Goal: Task Accomplishment & Management: Manage account settings

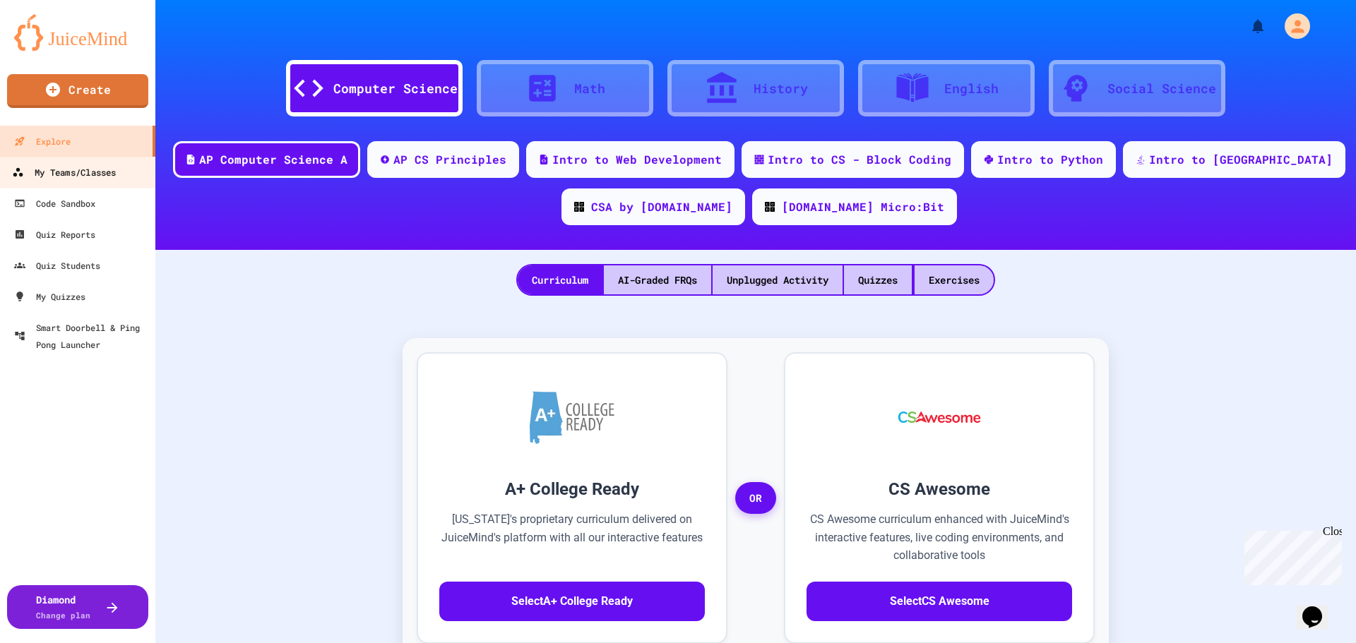
click at [79, 184] on link "My Teams/Classes" at bounding box center [78, 172] width 160 height 32
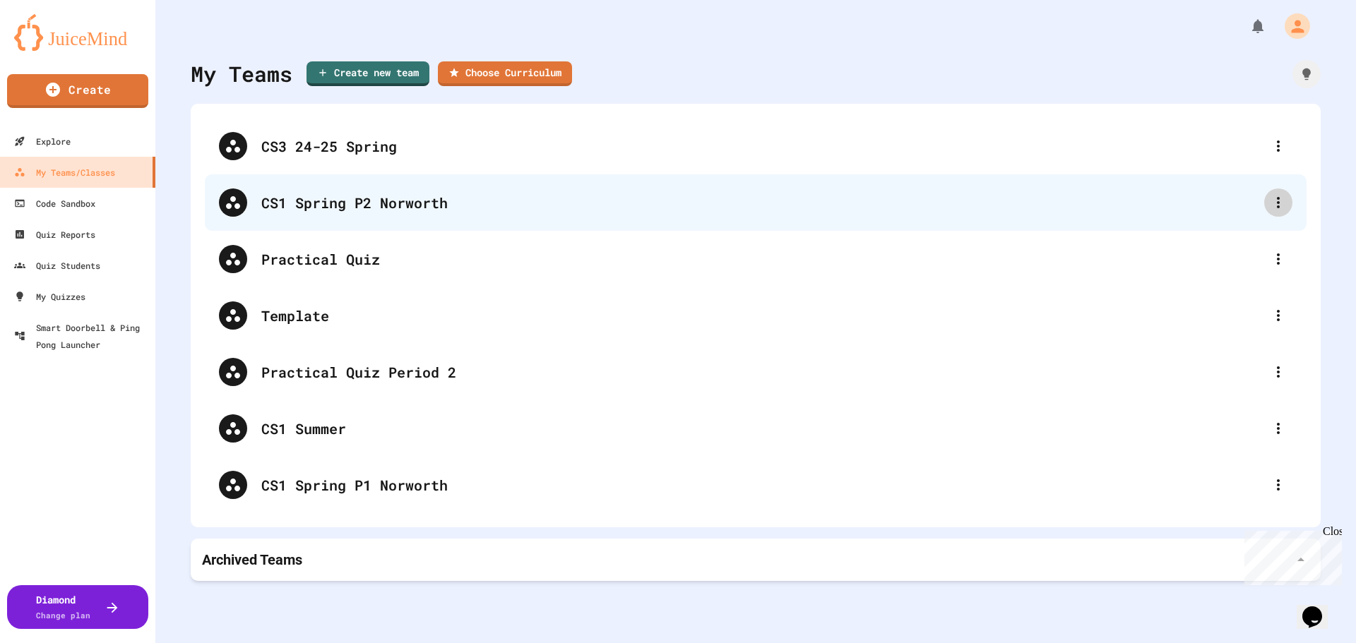
click at [1270, 209] on icon at bounding box center [1278, 202] width 17 height 17
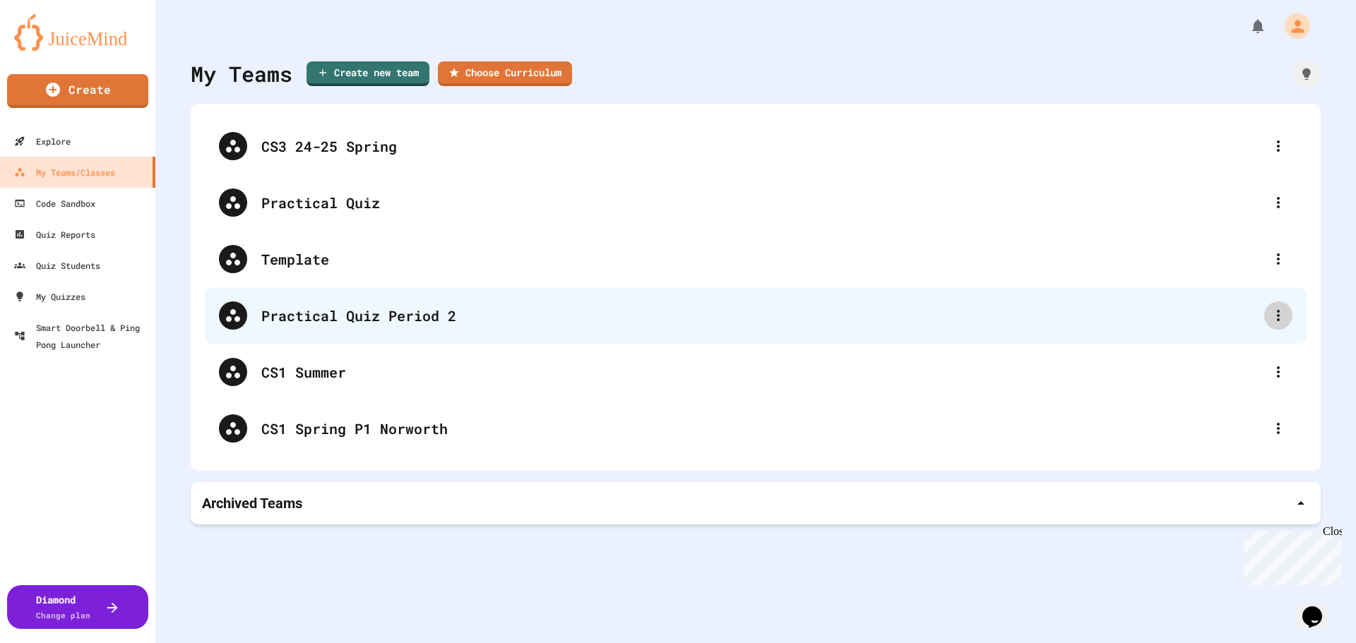
click at [1270, 317] on icon at bounding box center [1278, 315] width 17 height 17
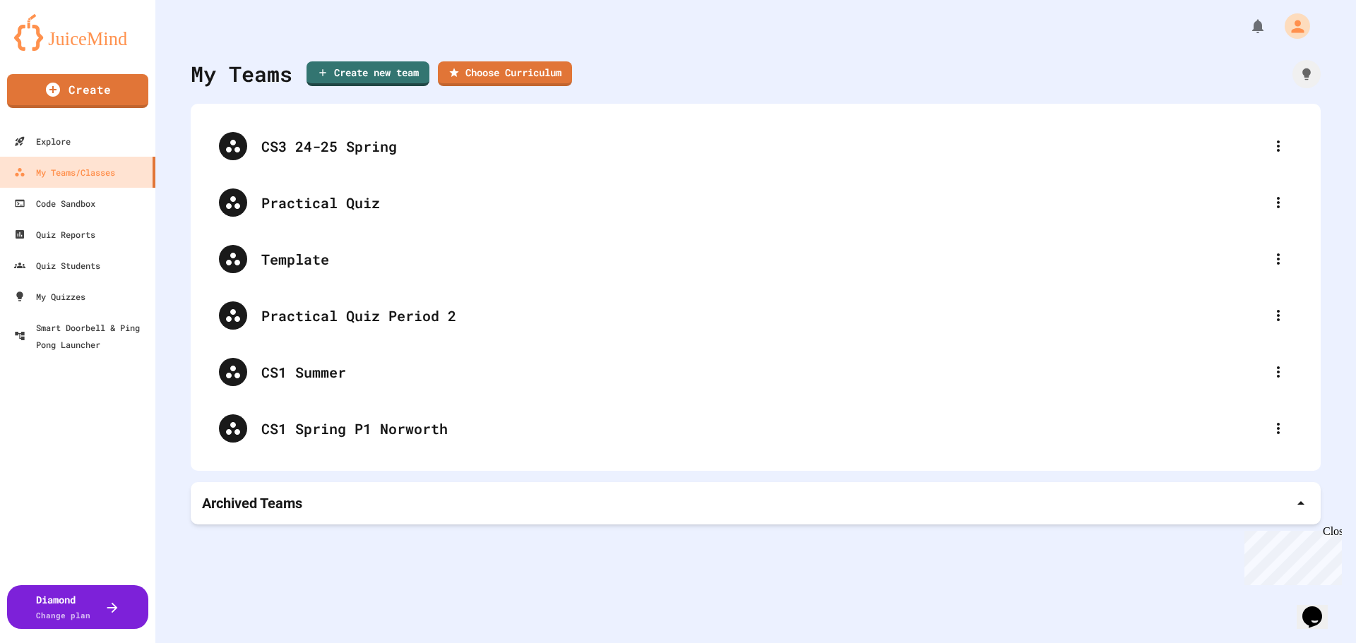
click at [1265, 643] on div at bounding box center [678, 645] width 1356 height 0
click at [1277, 429] on icon at bounding box center [1278, 428] width 3 height 11
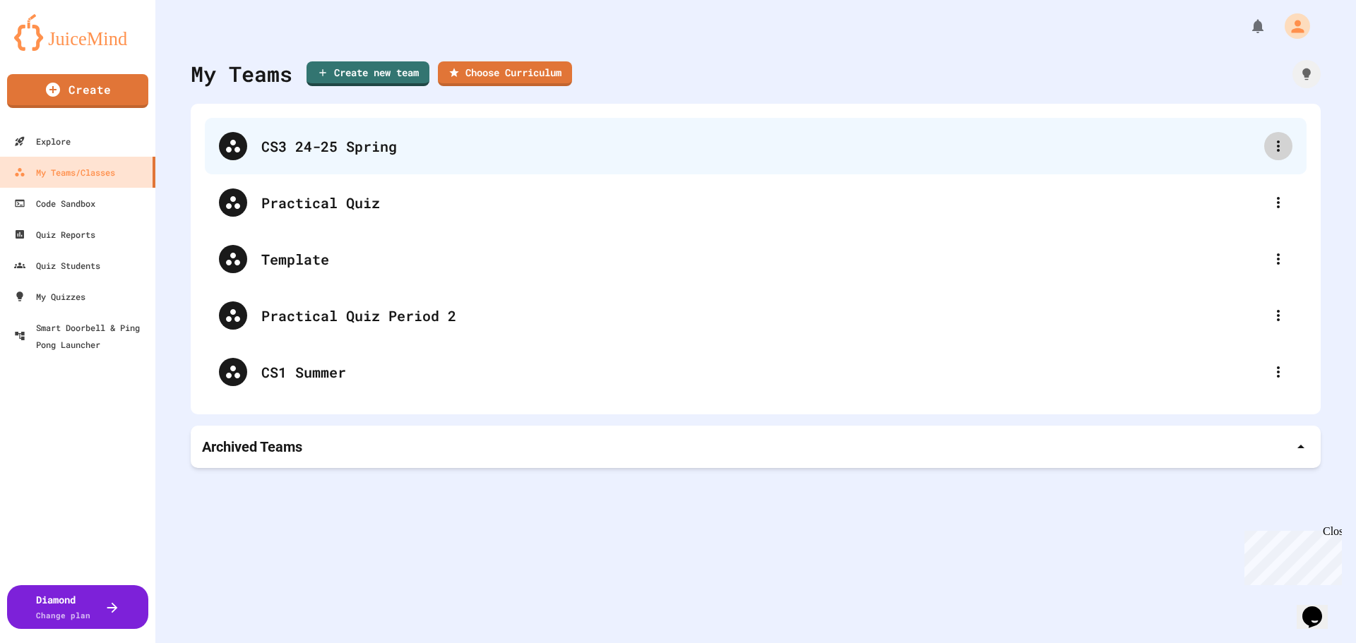
click at [1270, 147] on icon at bounding box center [1278, 146] width 17 height 17
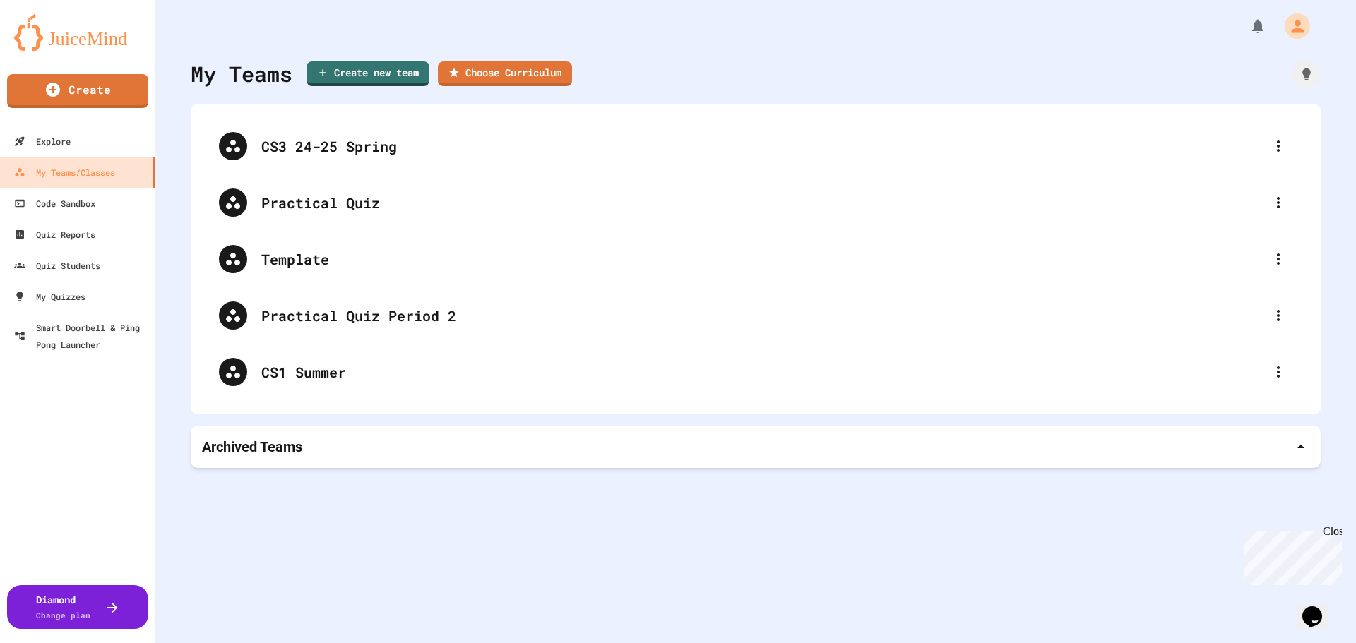
click at [704, 643] on div at bounding box center [678, 645] width 1356 height 0
click at [333, 68] on link "Create new team" at bounding box center [368, 72] width 122 height 26
type input "**********"
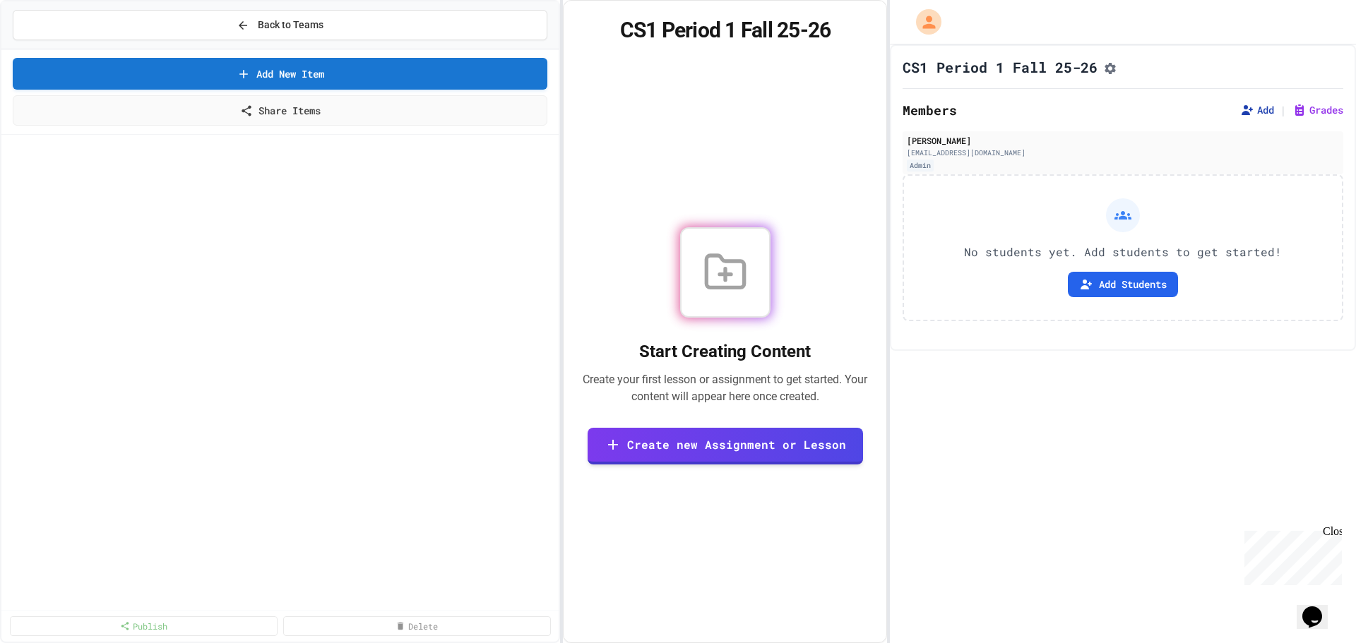
click at [1254, 117] on button "Add" at bounding box center [1257, 110] width 34 height 14
click at [280, 17] on button "Back to Teams" at bounding box center [280, 25] width 535 height 30
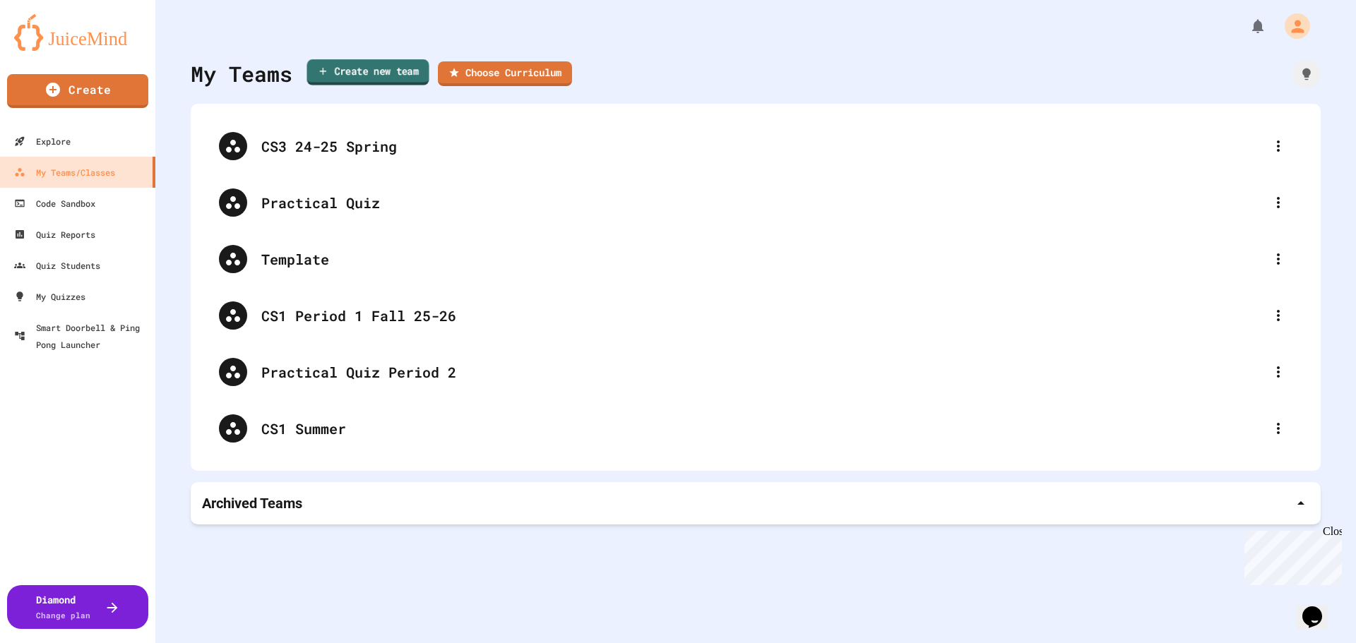
click at [405, 64] on link "Create new team" at bounding box center [367, 72] width 122 height 26
type input "**********"
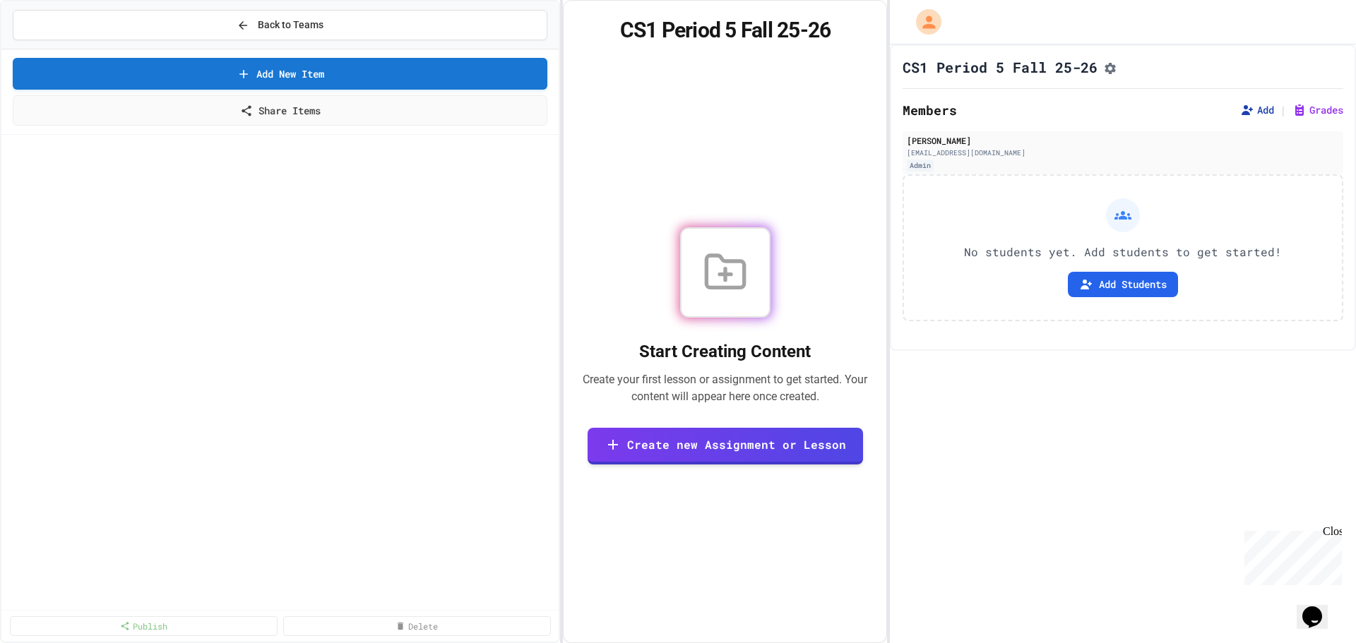
click at [1244, 114] on button "Add" at bounding box center [1257, 110] width 34 height 14
click at [340, 18] on button "Back to Teams" at bounding box center [280, 25] width 535 height 30
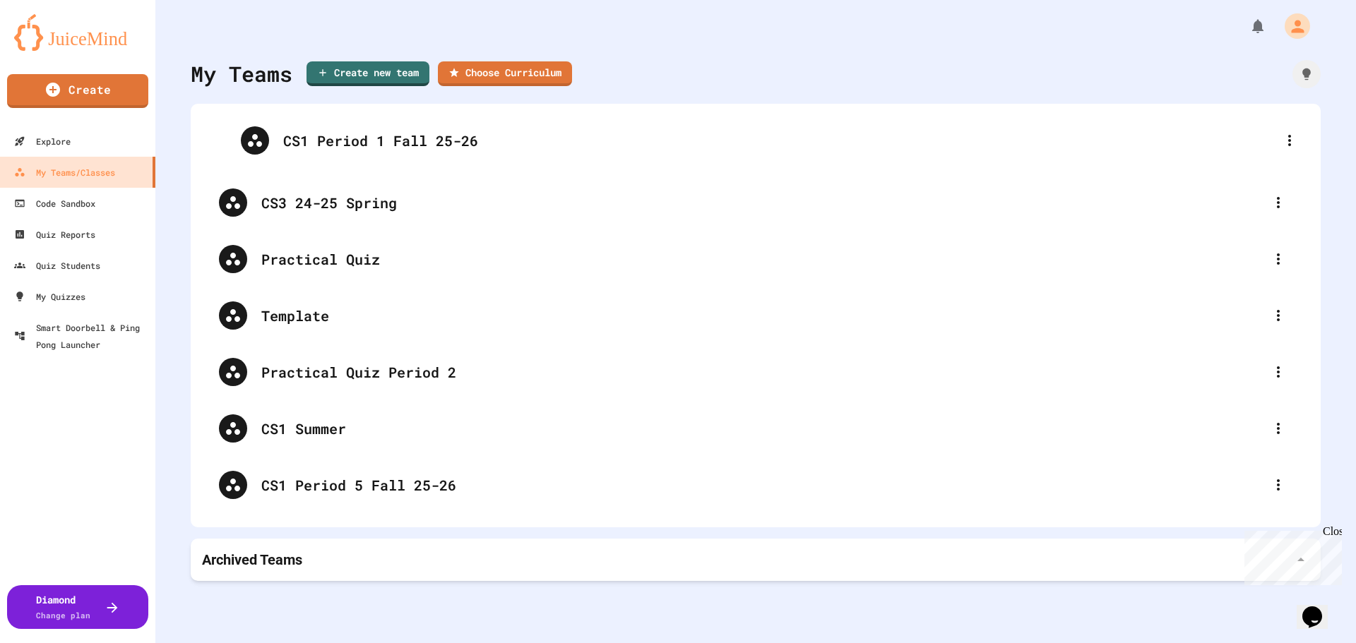
drag, startPoint x: 342, startPoint y: 329, endPoint x: 364, endPoint y: 148, distance: 182.9
click at [364, 148] on div "CS3 24-25 Spring Practical Quiz Template CS1 Period 1 Fall 25-26 Practical Quiz…" at bounding box center [756, 315] width 1102 height 395
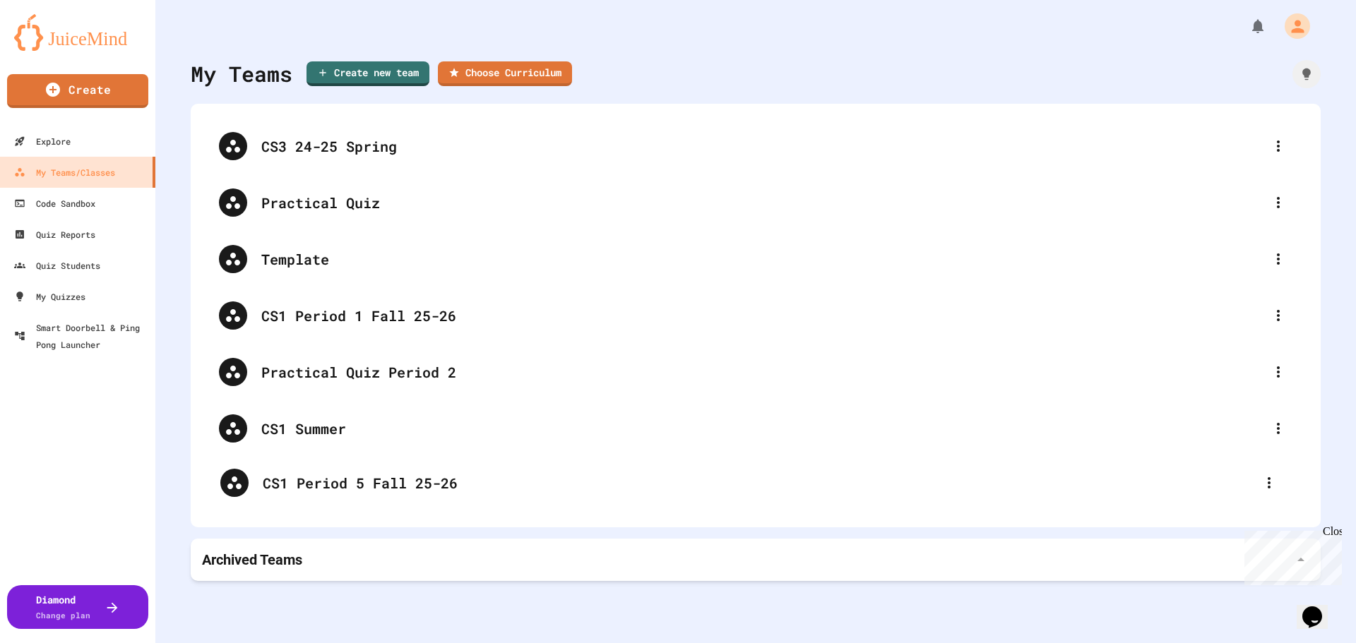
click at [325, 484] on div "CS3 24-25 Spring Practical Quiz Template CS1 Period 1 Fall 25-26 Practical Quiz…" at bounding box center [756, 315] width 1102 height 395
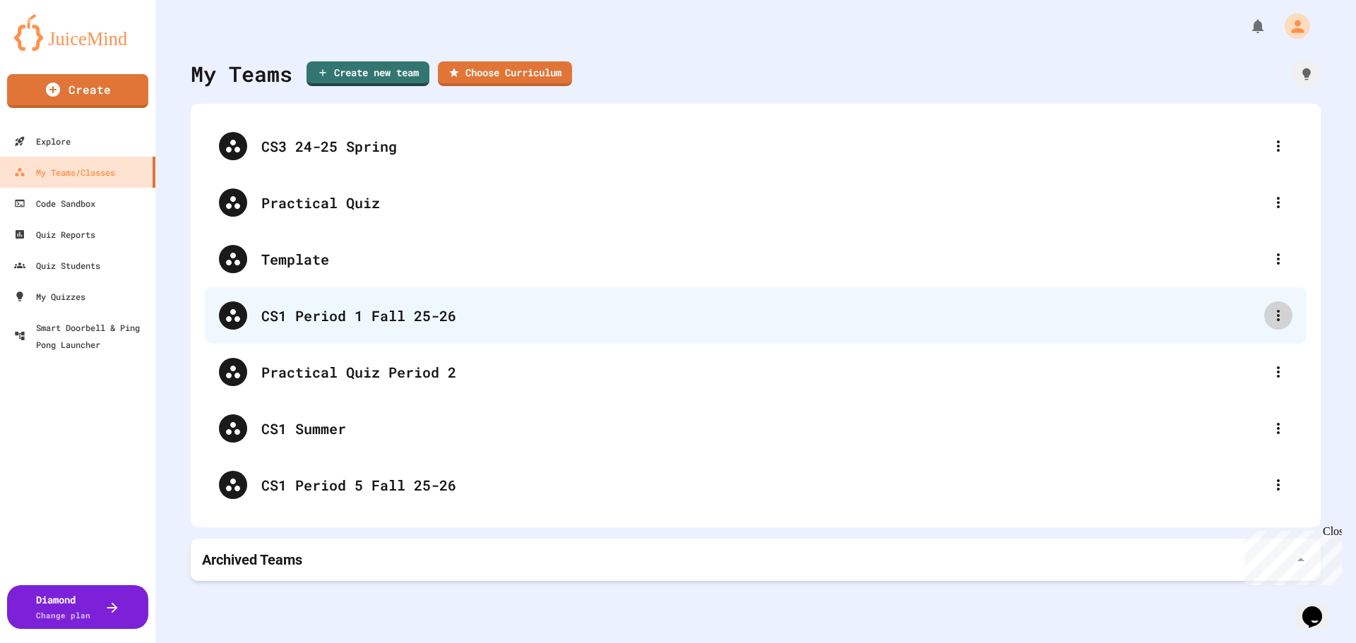
click at [1270, 311] on icon at bounding box center [1278, 315] width 17 height 17
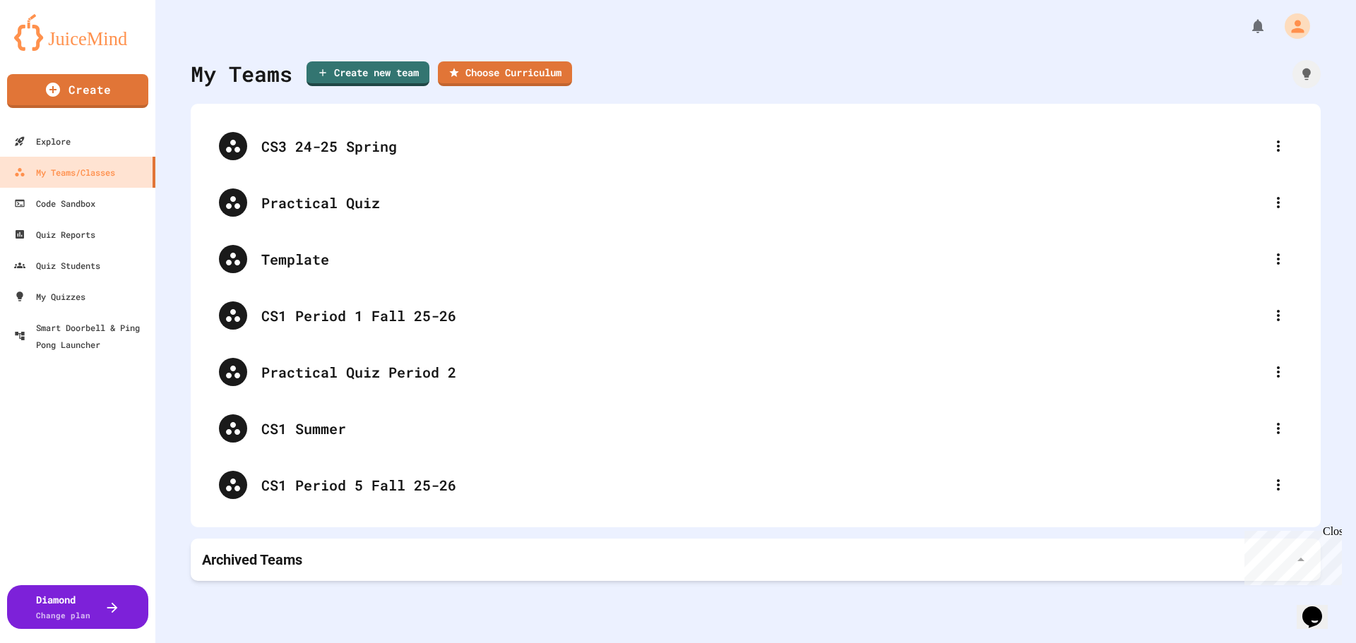
click at [1326, 643] on div at bounding box center [678, 645] width 1356 height 0
drag, startPoint x: 410, startPoint y: 322, endPoint x: 416, endPoint y: 153, distance: 168.9
click at [416, 153] on div "CS3 24-25 Spring Practical Quiz Template CS1 Period 1 Fall 25-26 Practical Quiz…" at bounding box center [756, 315] width 1102 height 395
click at [364, 76] on link "Create new team" at bounding box center [367, 72] width 119 height 26
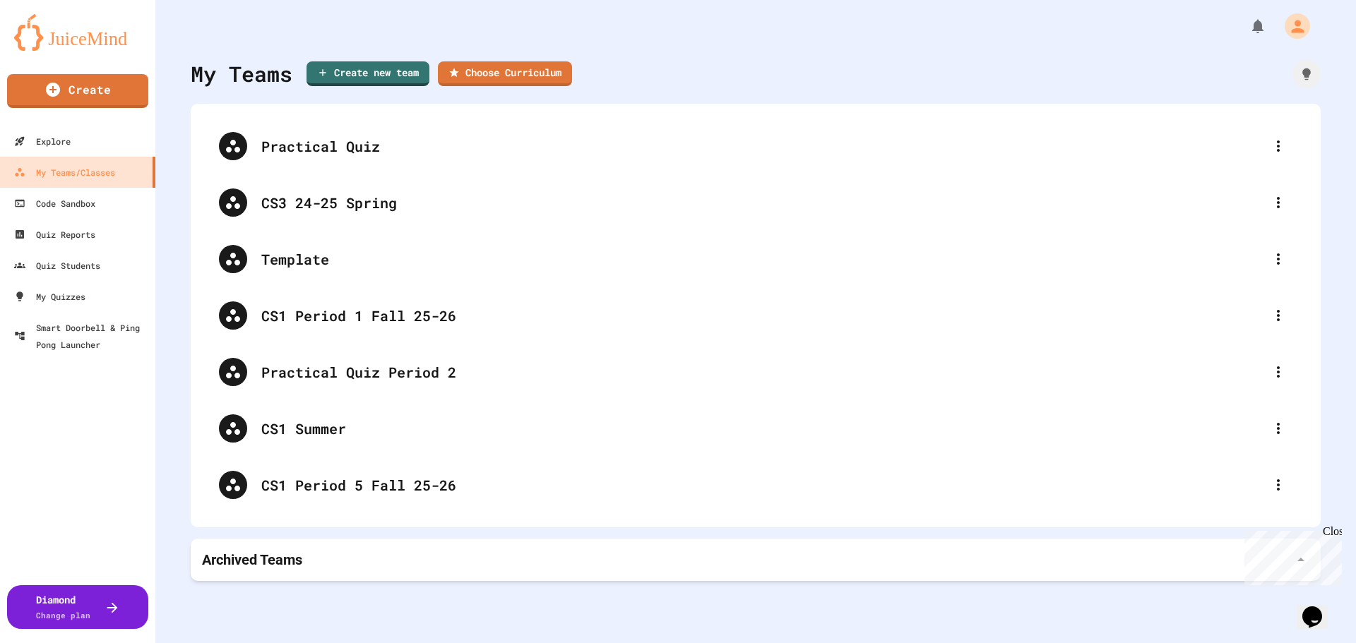
type input "**********"
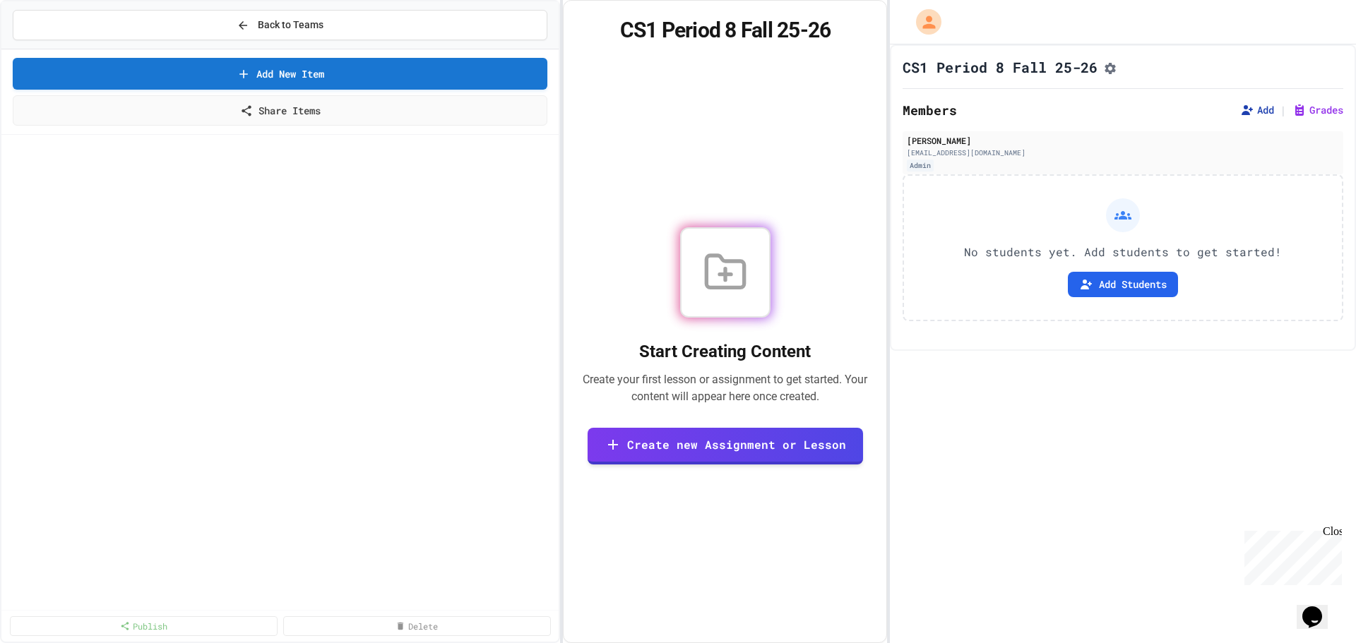
click at [1252, 116] on button "Add" at bounding box center [1257, 110] width 34 height 14
click at [311, 22] on span "Back to Teams" at bounding box center [291, 25] width 66 height 15
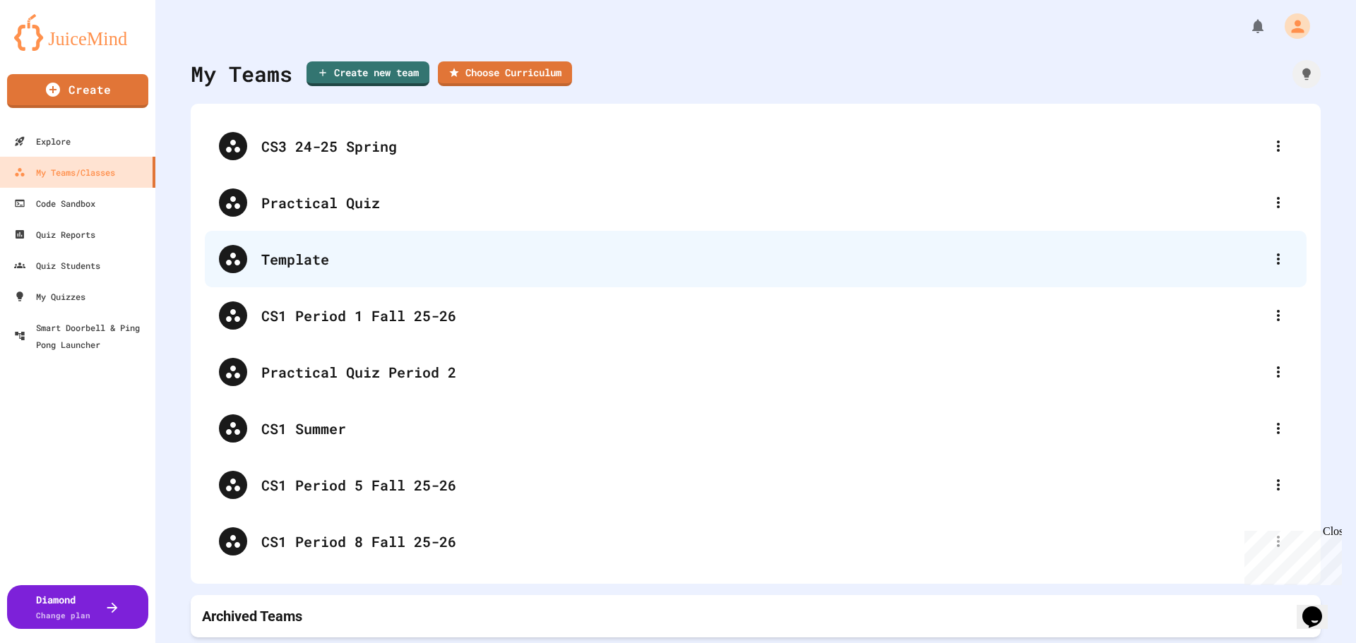
click at [304, 263] on div "Template" at bounding box center [762, 259] width 1003 height 21
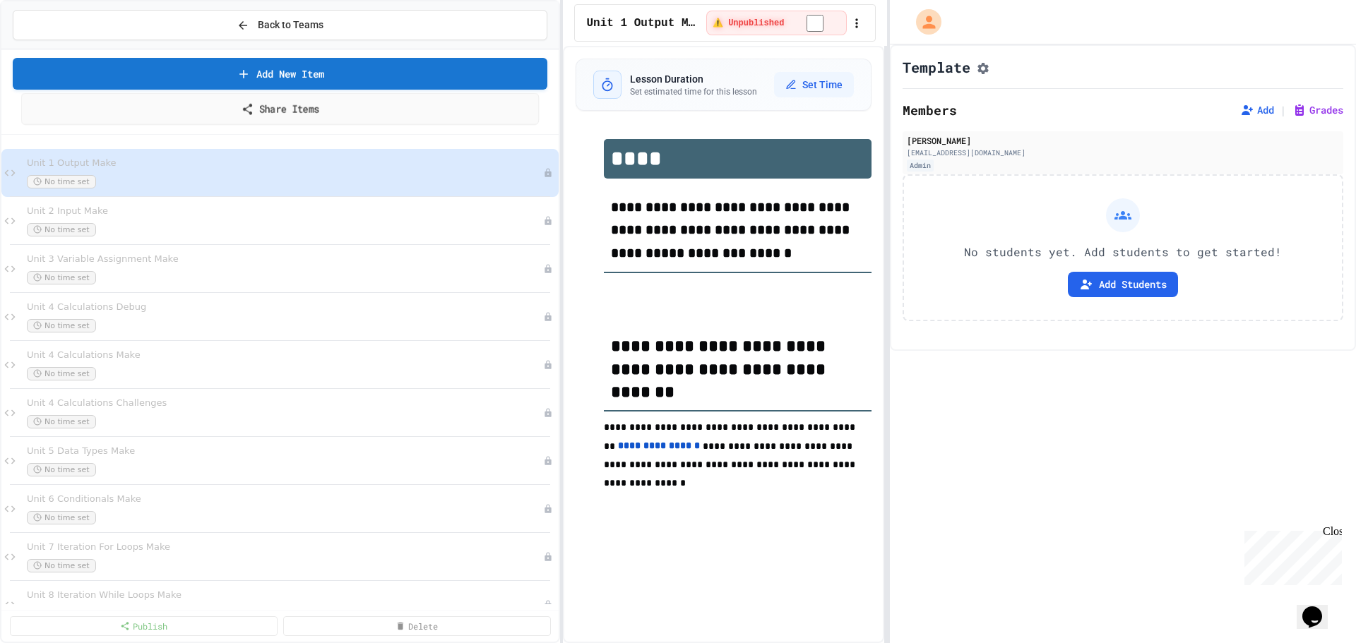
click at [262, 114] on link "Share Items" at bounding box center [280, 109] width 518 height 32
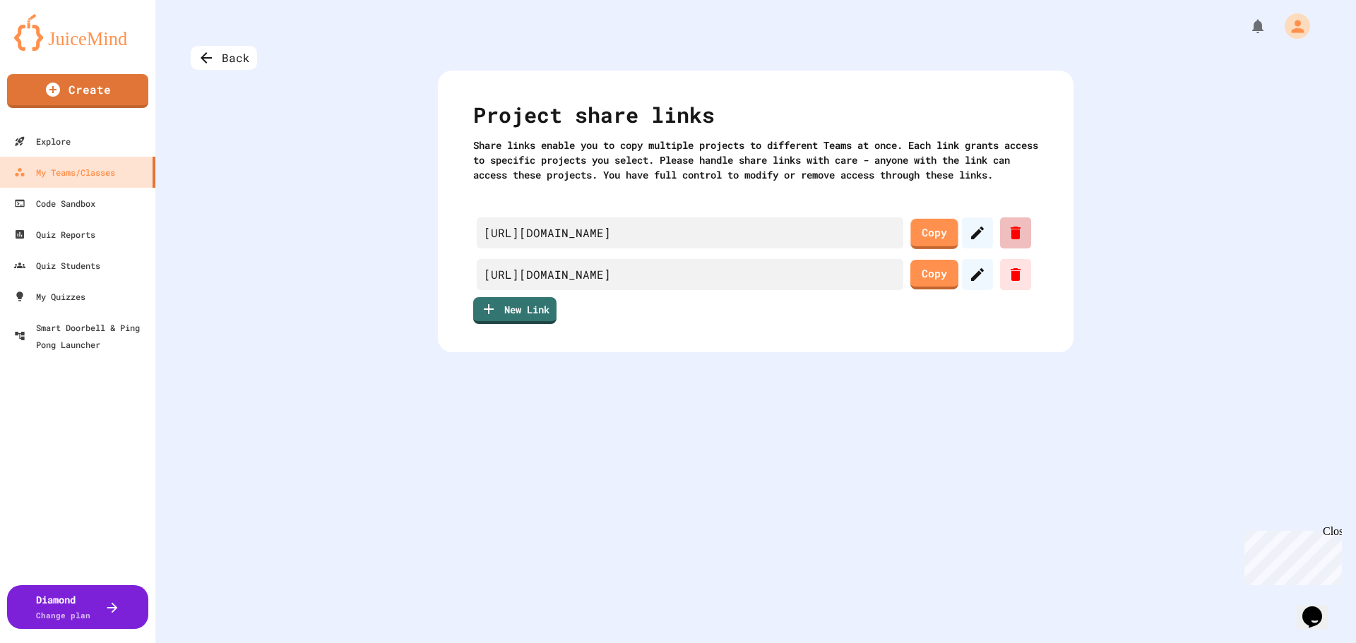
click at [1022, 249] on div at bounding box center [1015, 233] width 31 height 31
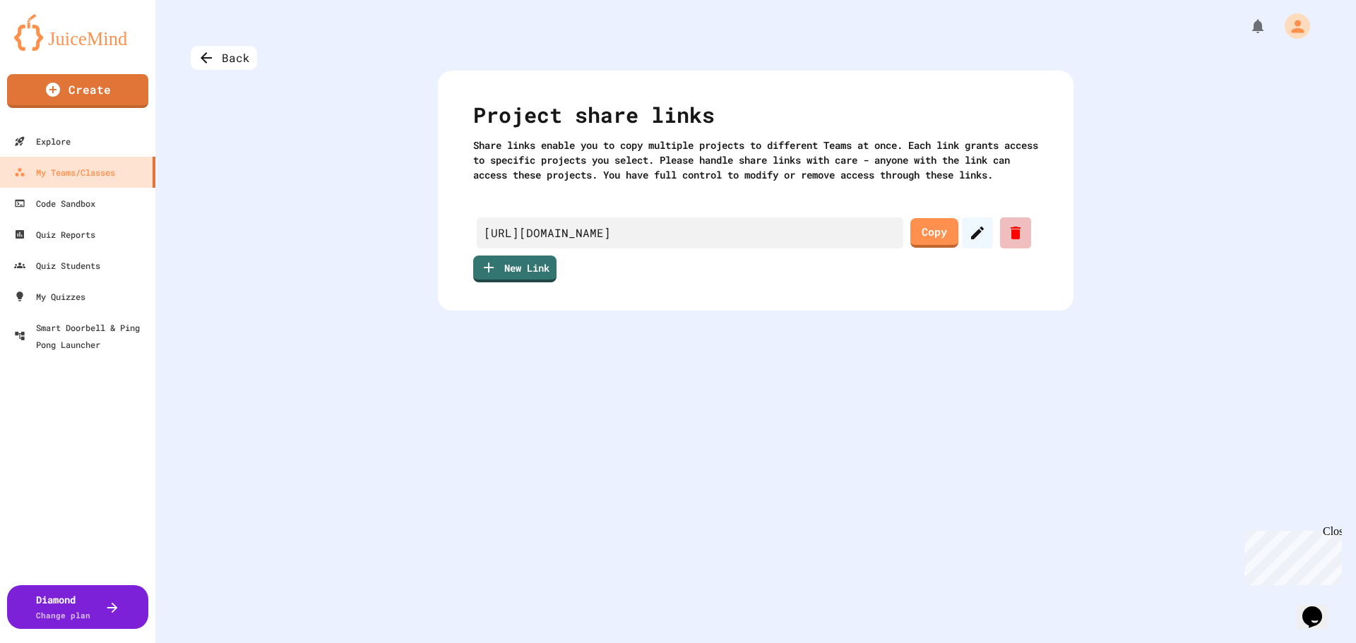
click at [1000, 246] on div at bounding box center [1015, 233] width 31 height 31
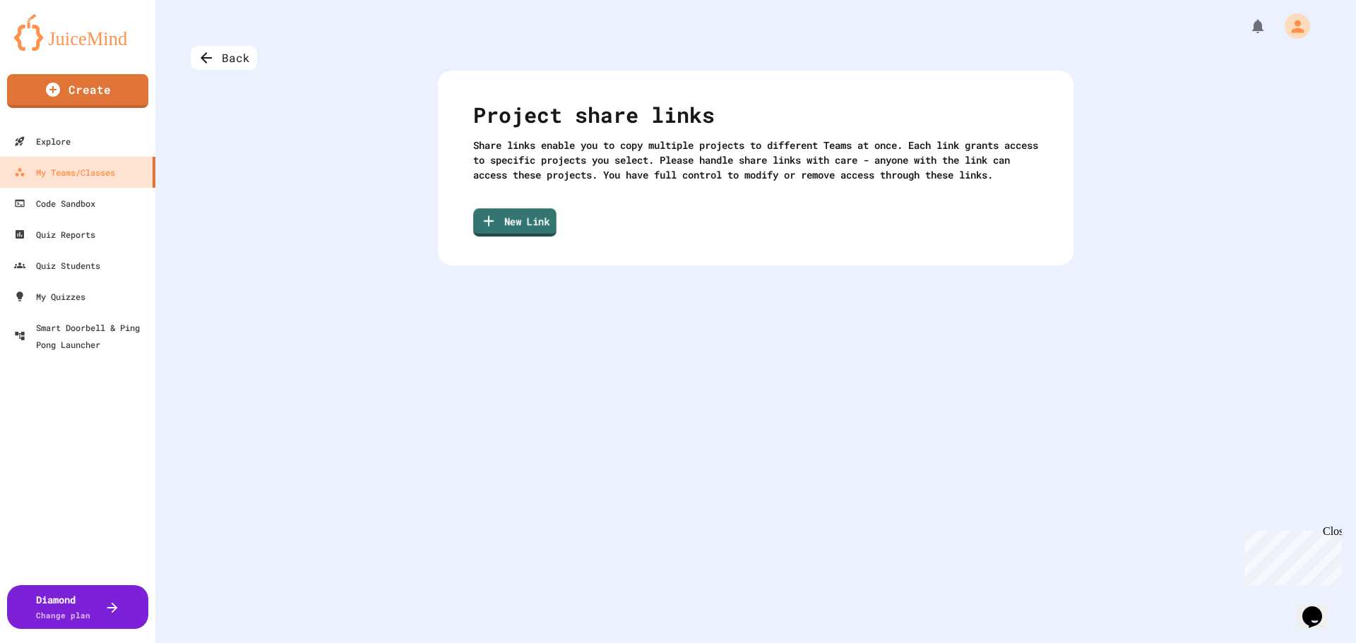
click at [505, 228] on link "New Link" at bounding box center [514, 222] width 83 height 28
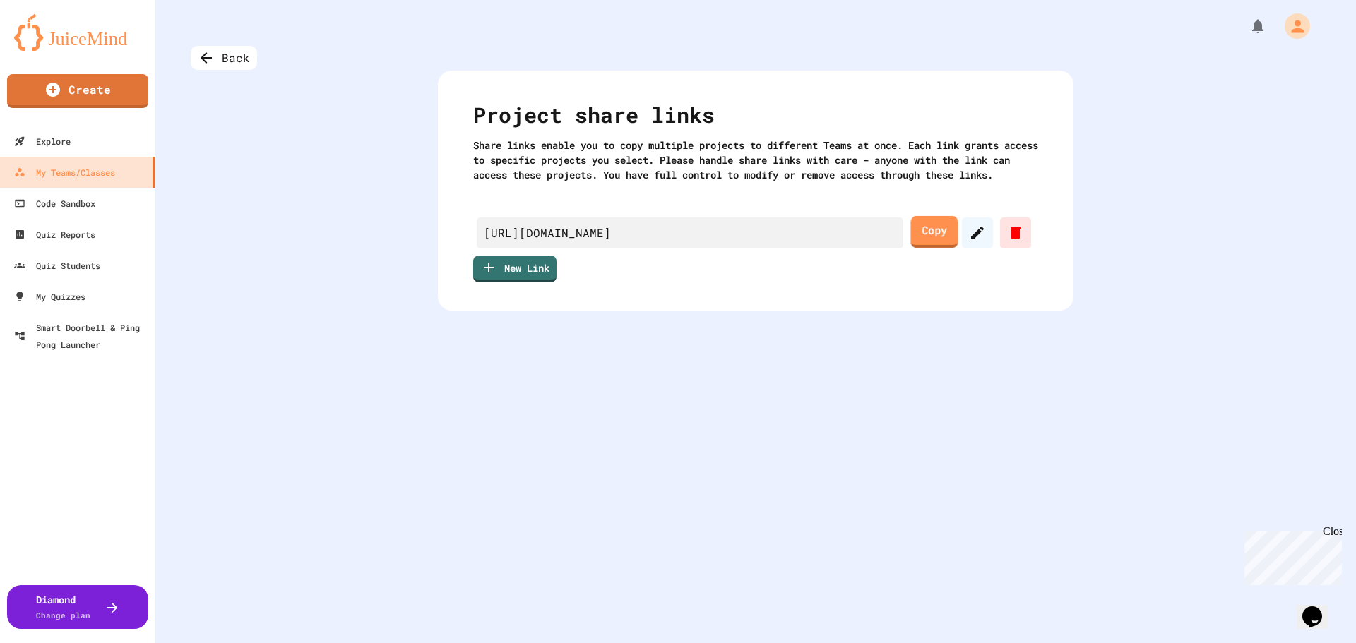
drag, startPoint x: 926, startPoint y: 244, endPoint x: 922, endPoint y: 252, distance: 8.5
click at [925, 245] on link "Copy" at bounding box center [933, 232] width 47 height 32
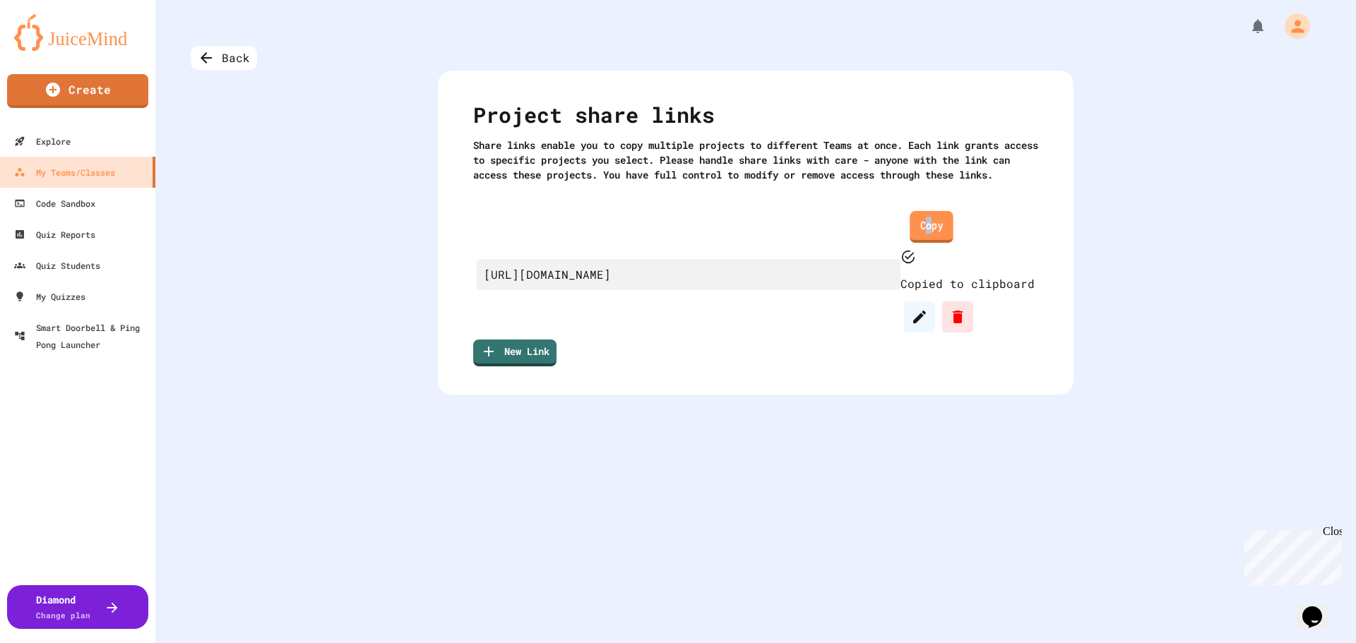
click at [929, 243] on link "Copy" at bounding box center [932, 227] width 44 height 32
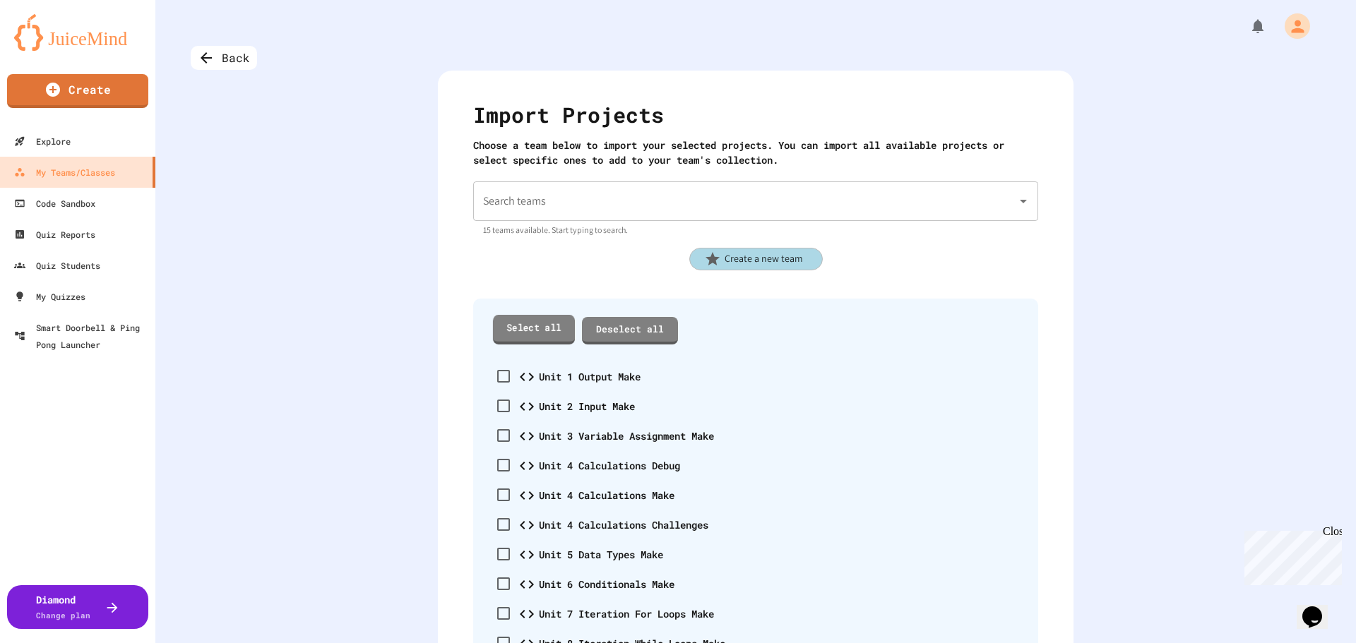
click at [509, 330] on link "Select all" at bounding box center [534, 329] width 82 height 29
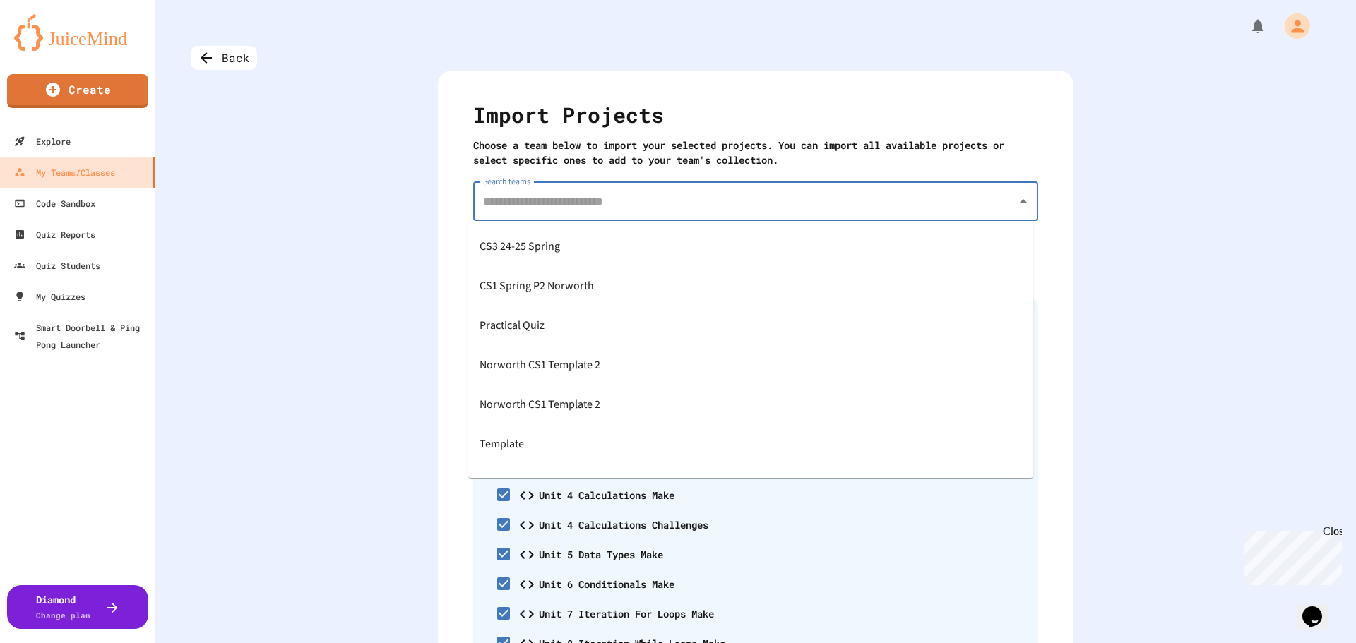
click at [865, 204] on input "Search teams" at bounding box center [745, 201] width 531 height 27
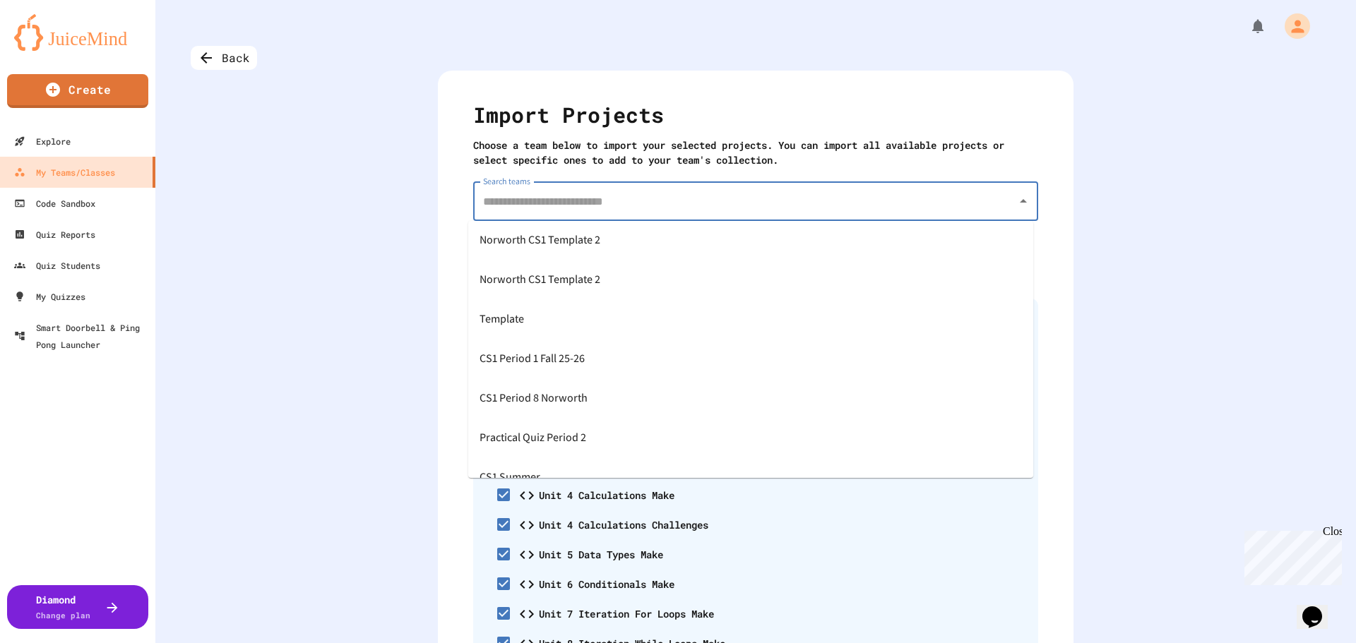
scroll to position [141, 0]
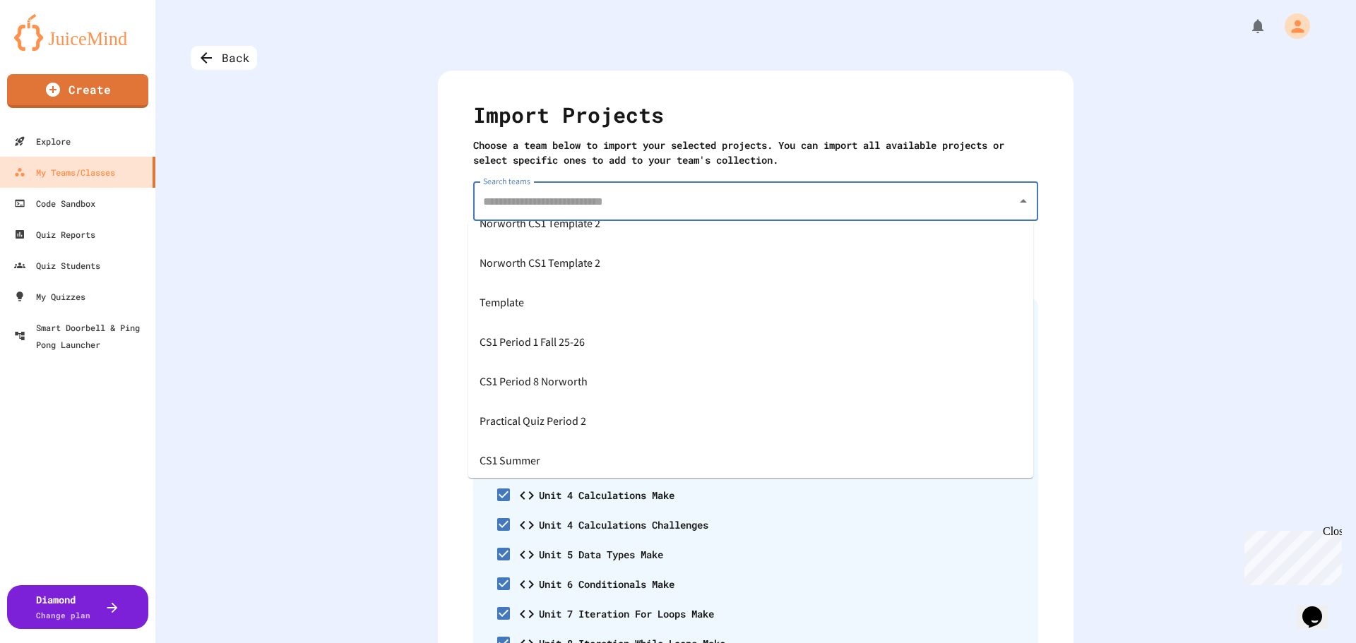
click at [697, 346] on div "CS1 Period 1 Fall 25-26" at bounding box center [750, 343] width 565 height 40
type input "**********"
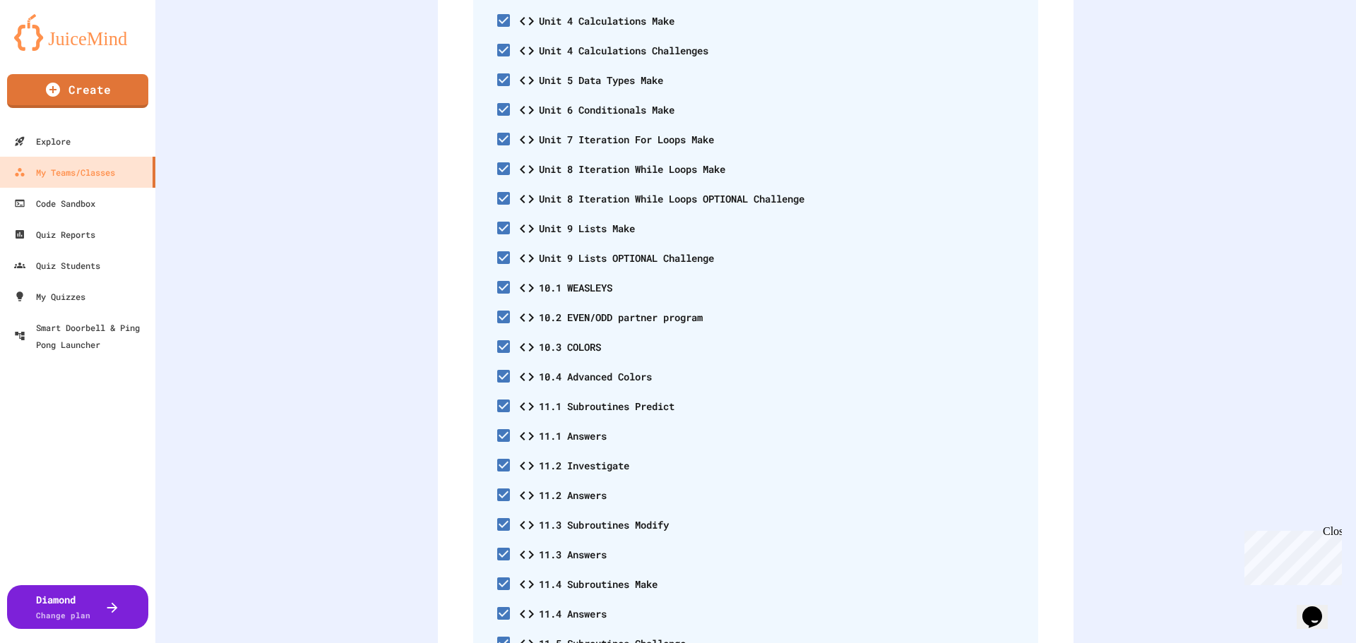
scroll to position [685, 0]
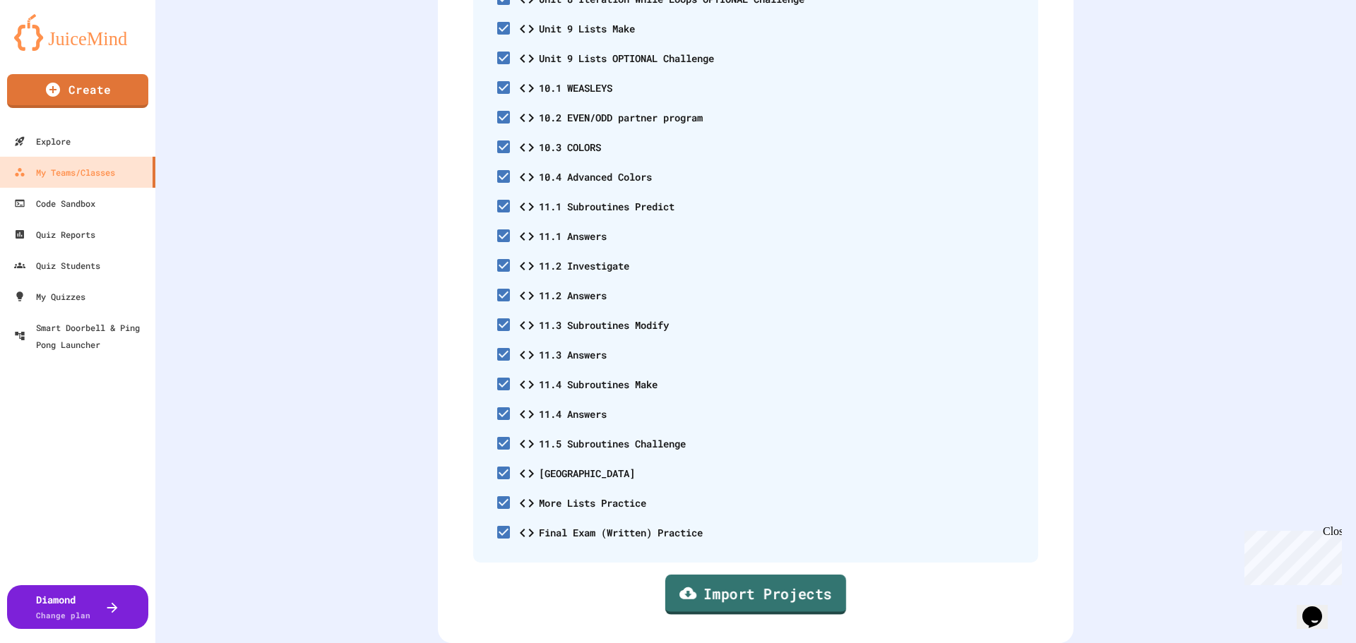
click at [740, 583] on link "Import Projects" at bounding box center [755, 595] width 181 height 40
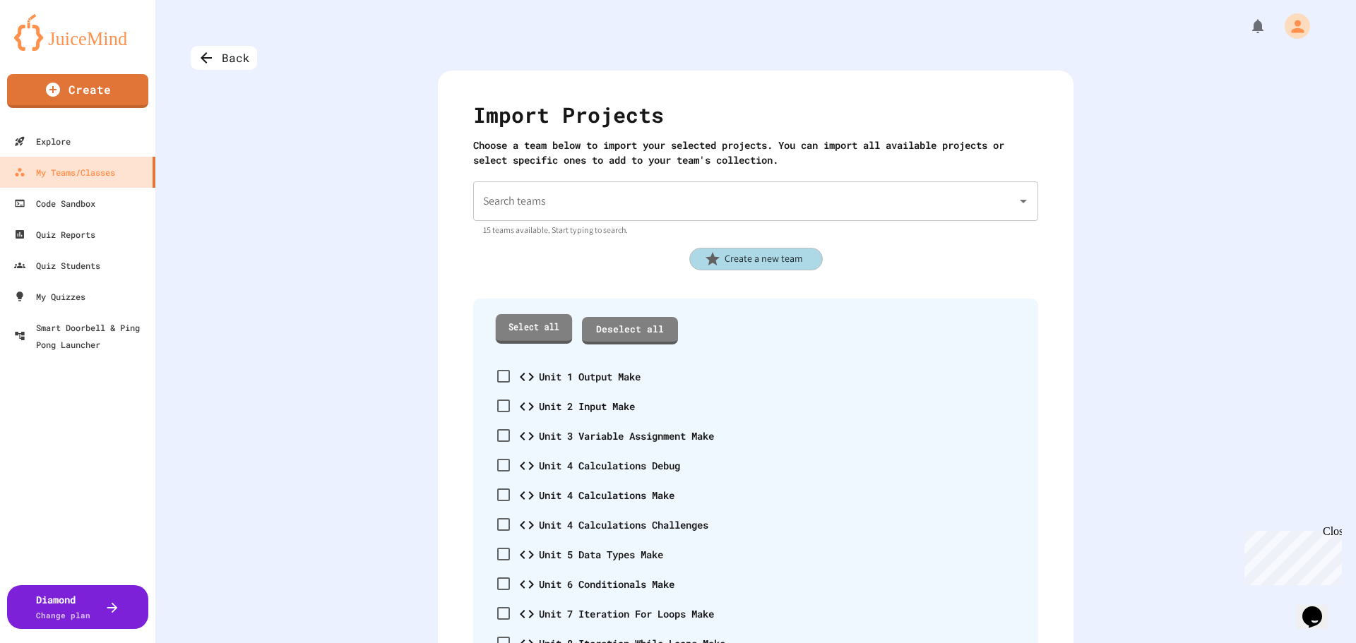
click at [559, 318] on link "Select all" at bounding box center [534, 328] width 77 height 29
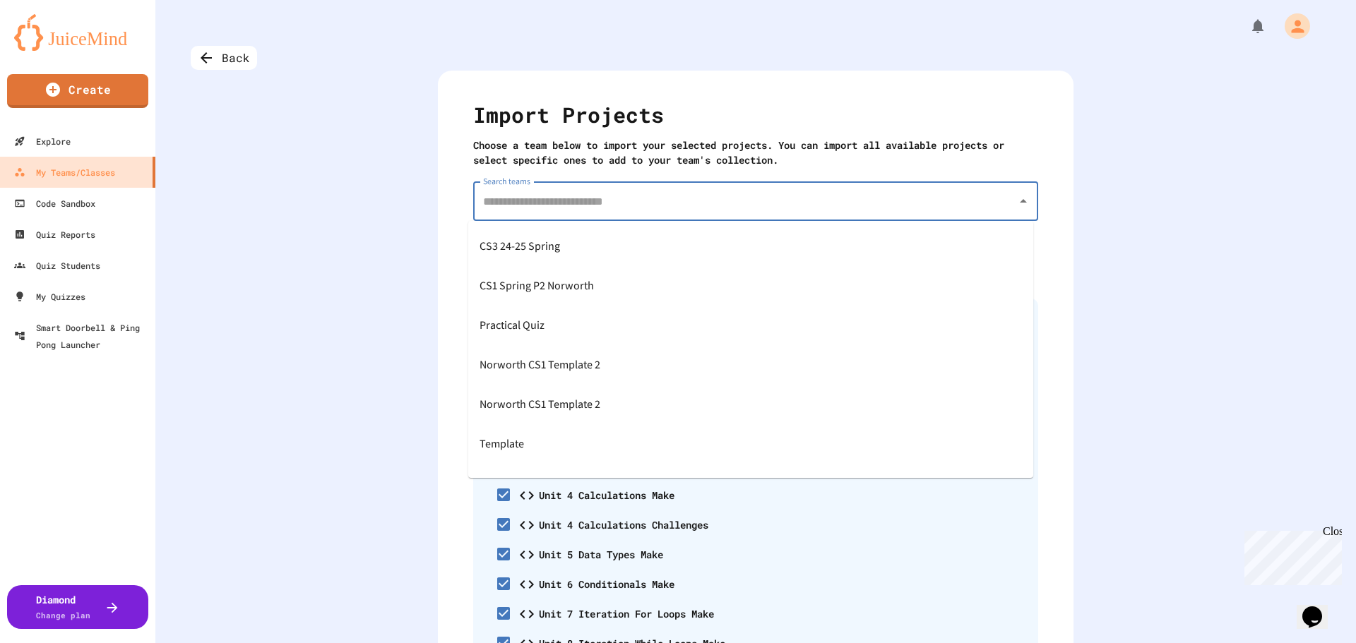
click at [577, 202] on input "Search teams" at bounding box center [745, 201] width 531 height 27
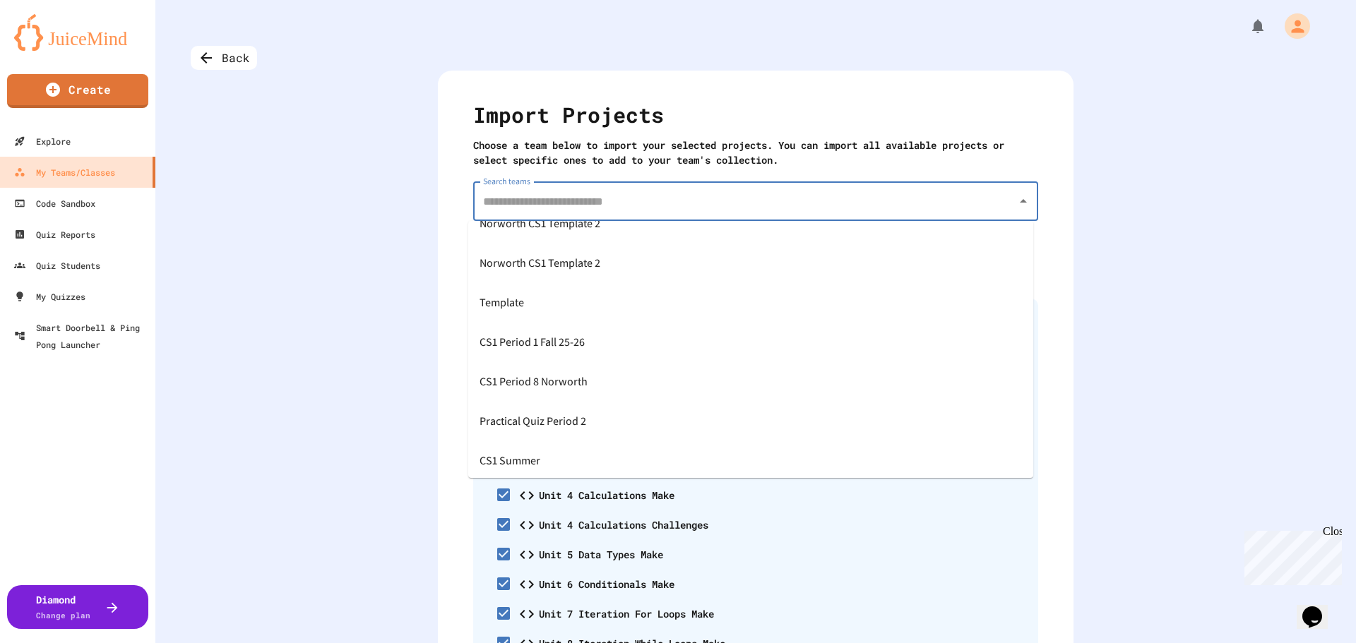
scroll to position [212, 0]
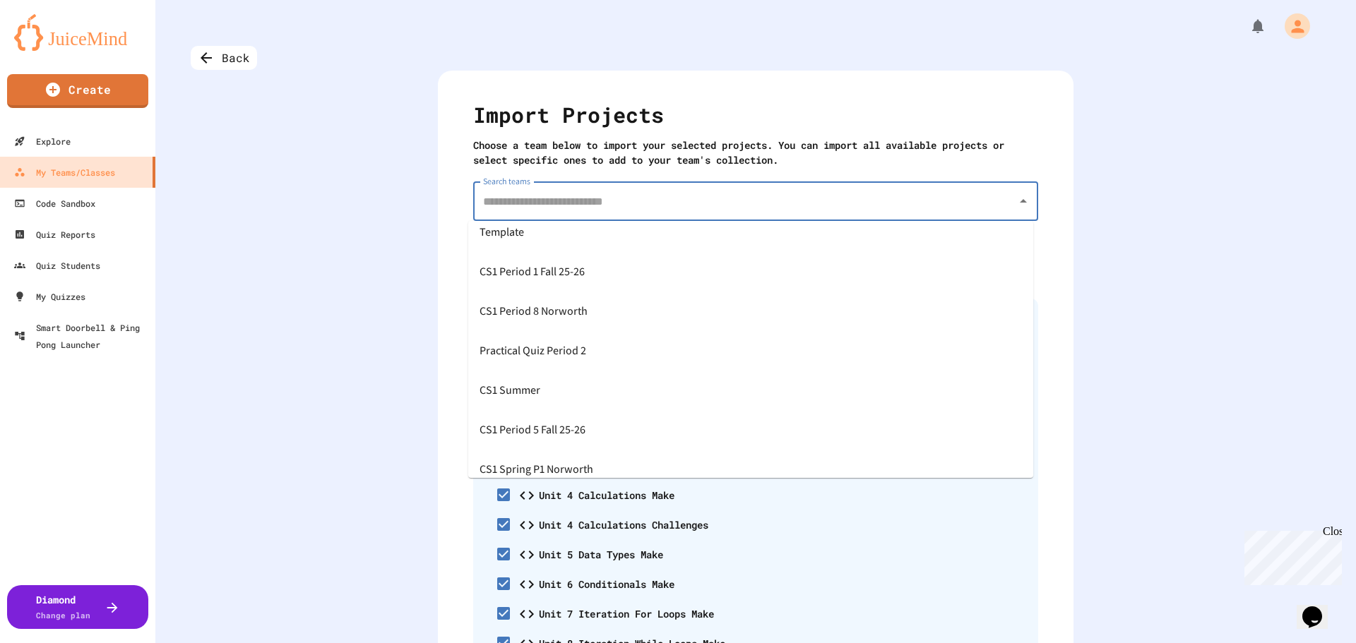
click at [577, 429] on span "CS1 Period 5 Fall 25-26" at bounding box center [533, 430] width 106 height 23
type input "**********"
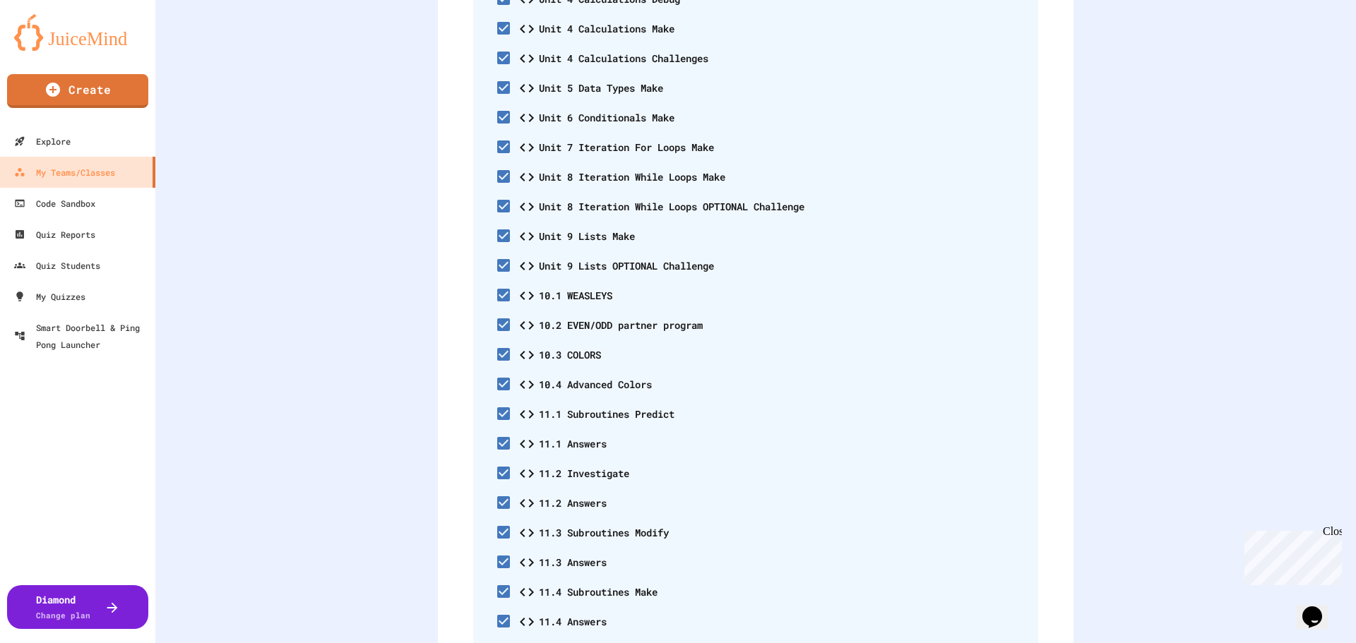
scroll to position [685, 0]
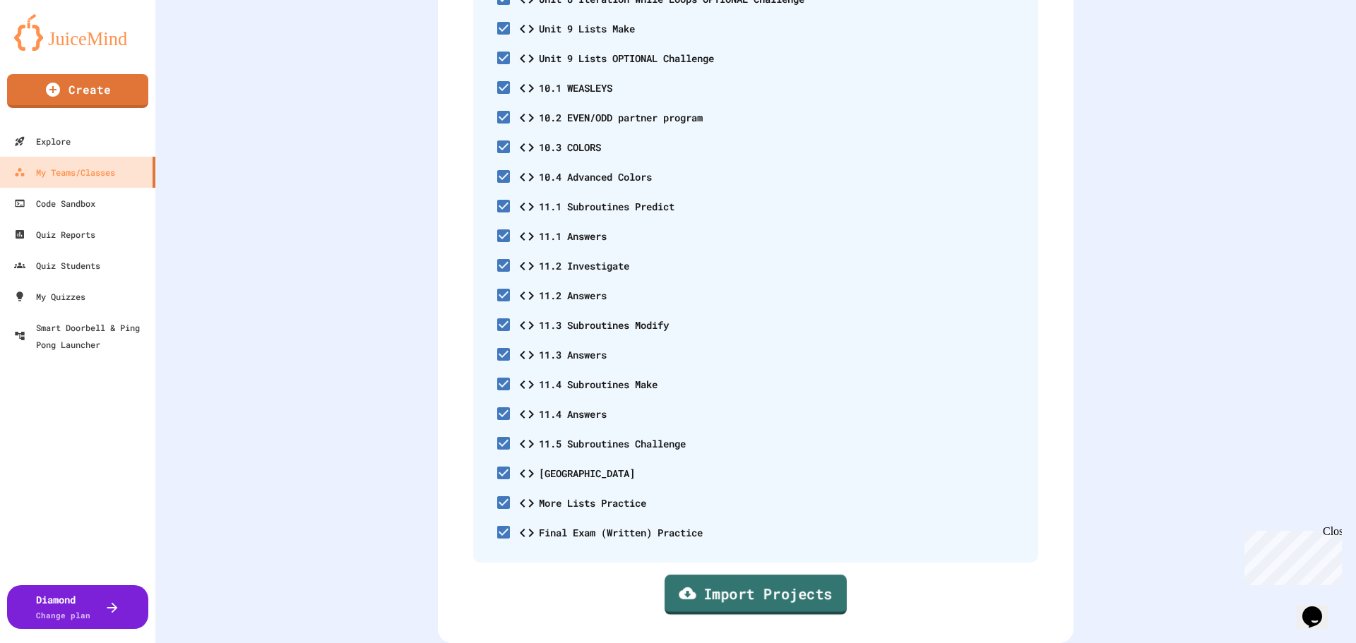
click at [716, 587] on link "Import Projects" at bounding box center [756, 596] width 182 height 40
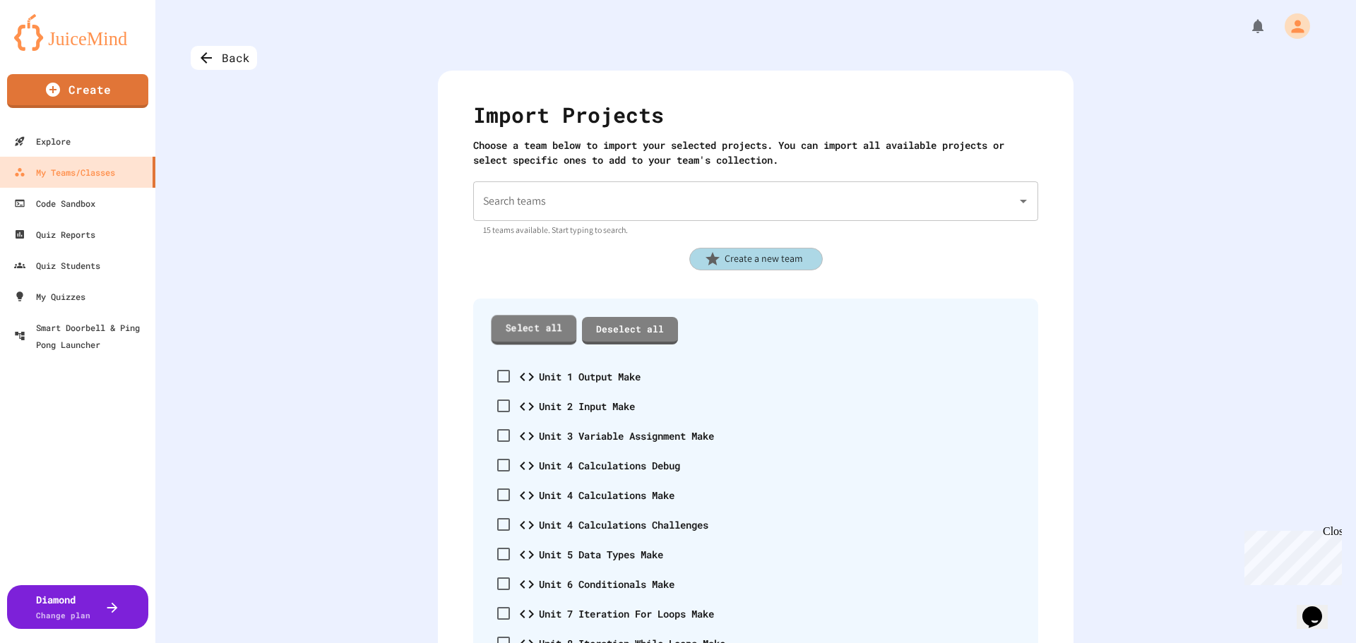
click at [513, 338] on link "Select all" at bounding box center [533, 329] width 85 height 29
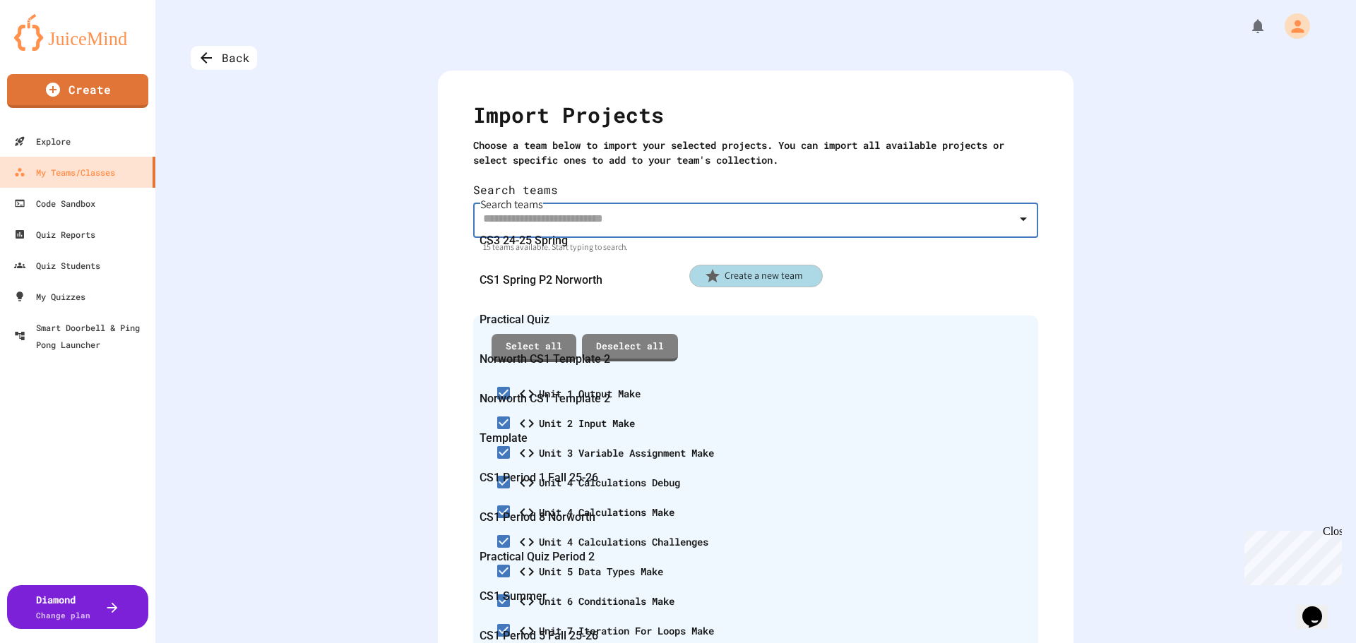
click at [580, 205] on input "Search teams" at bounding box center [745, 218] width 531 height 27
click at [605, 498] on div "CS1 Period 8 Norworth" at bounding box center [750, 518] width 565 height 40
type input "**********"
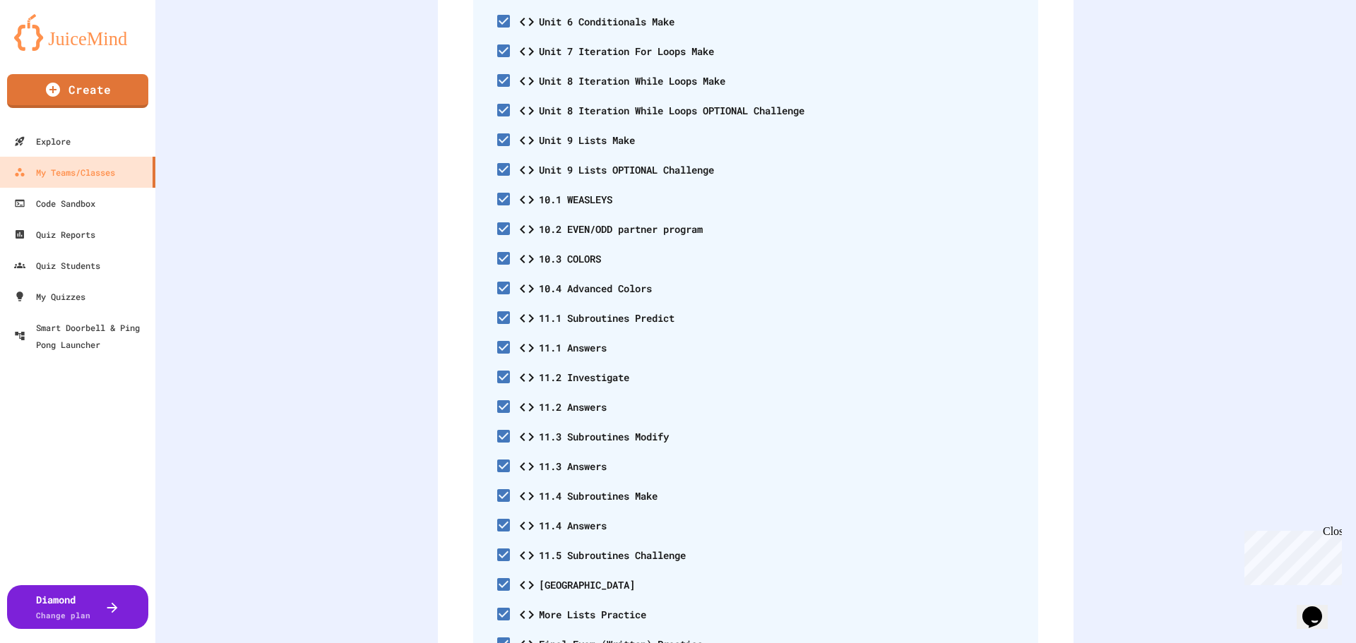
scroll to position [685, 0]
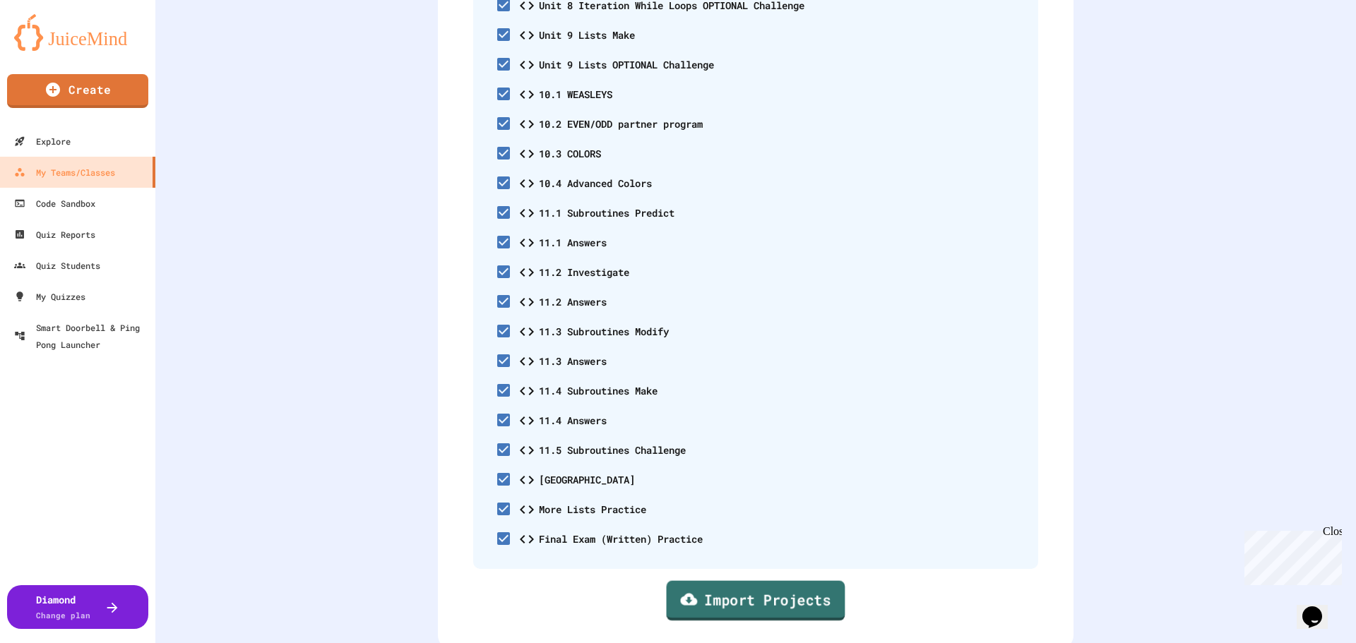
click at [717, 583] on link "Import Projects" at bounding box center [756, 601] width 179 height 40
